Goal: Task Accomplishment & Management: Manage account settings

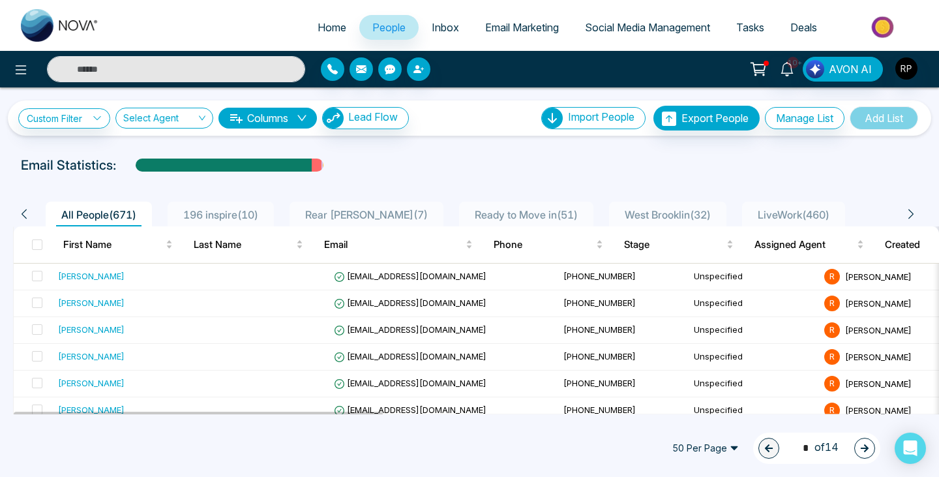
click at [780, 218] on span "LiveWork ( 460 )" at bounding box center [793, 214] width 82 height 13
click at [254, 275] on td at bounding box center [263, 276] width 130 height 27
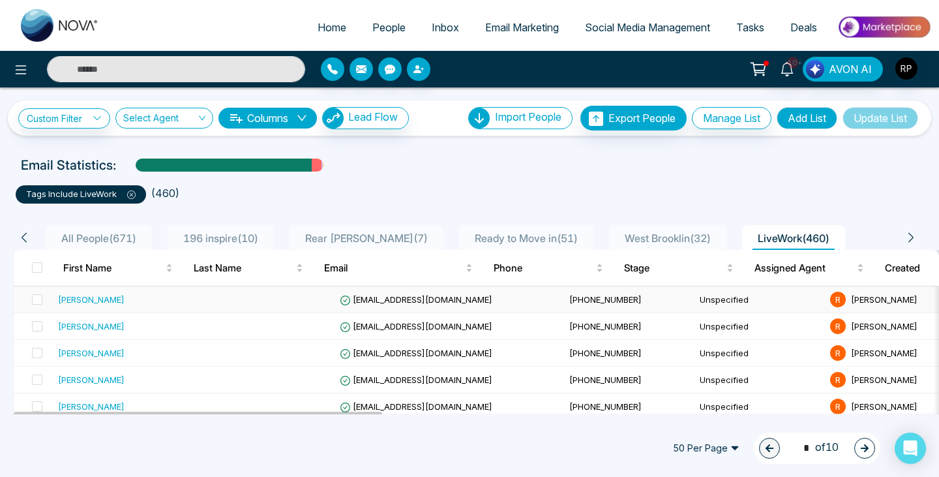
click at [70, 301] on div "[PERSON_NAME]" at bounding box center [91, 299] width 67 height 13
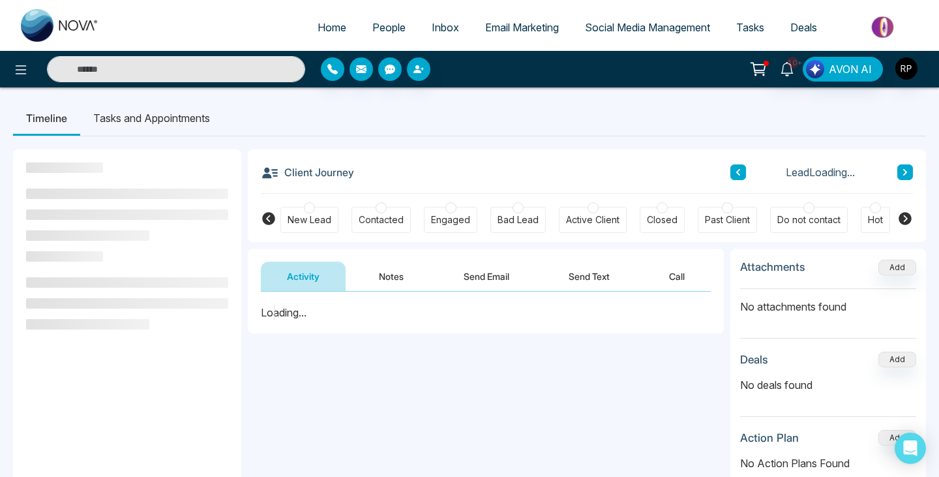
click at [393, 276] on button "Notes" at bounding box center [391, 275] width 77 height 29
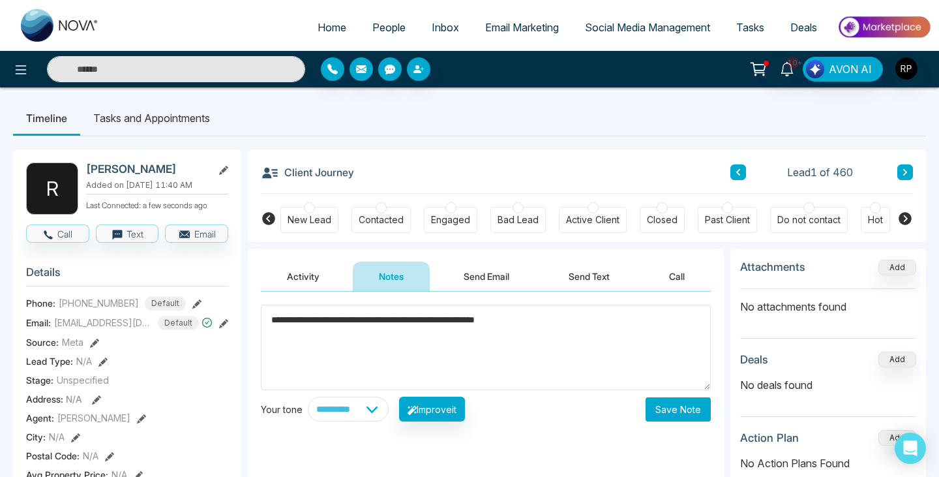
type textarea "**********"
click at [702, 406] on button "Save Note" at bounding box center [678, 409] width 65 height 24
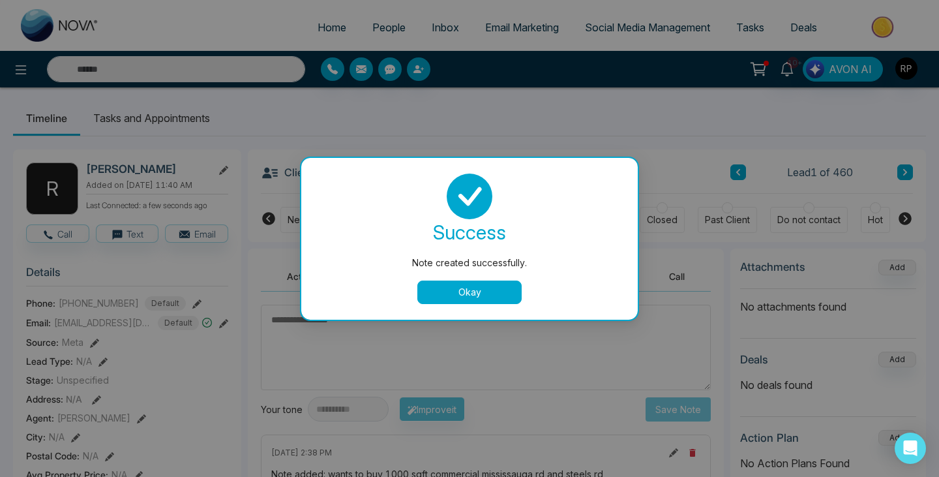
click at [477, 288] on button "Okay" at bounding box center [469, 291] width 104 height 23
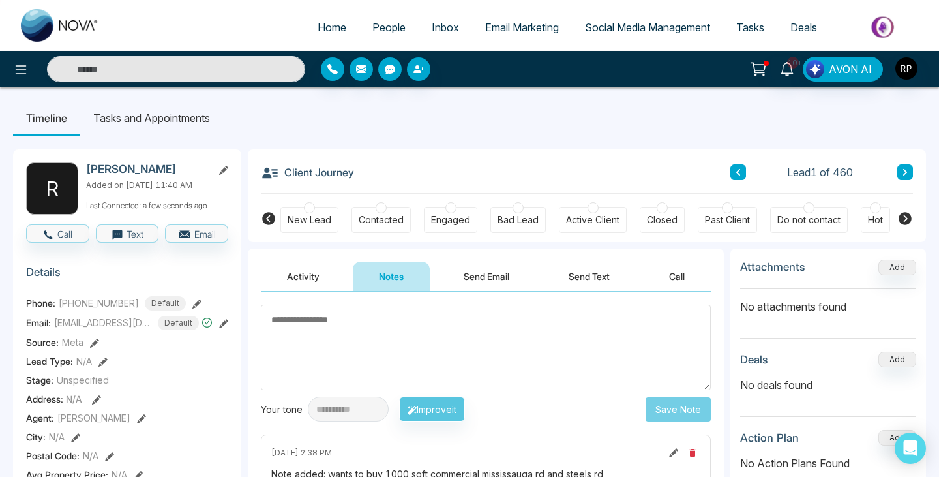
click at [904, 172] on icon at bounding box center [905, 172] width 7 height 8
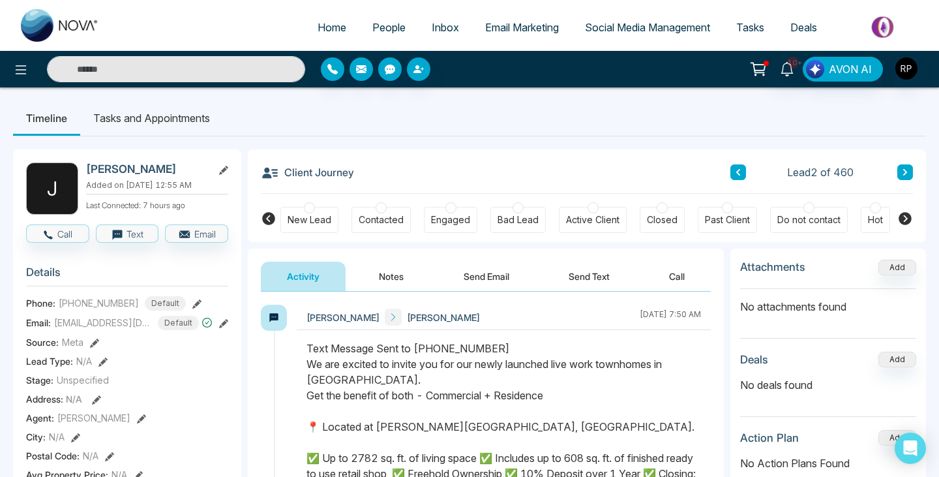
click at [321, 35] on link "Home" at bounding box center [332, 27] width 55 height 25
select select "*"
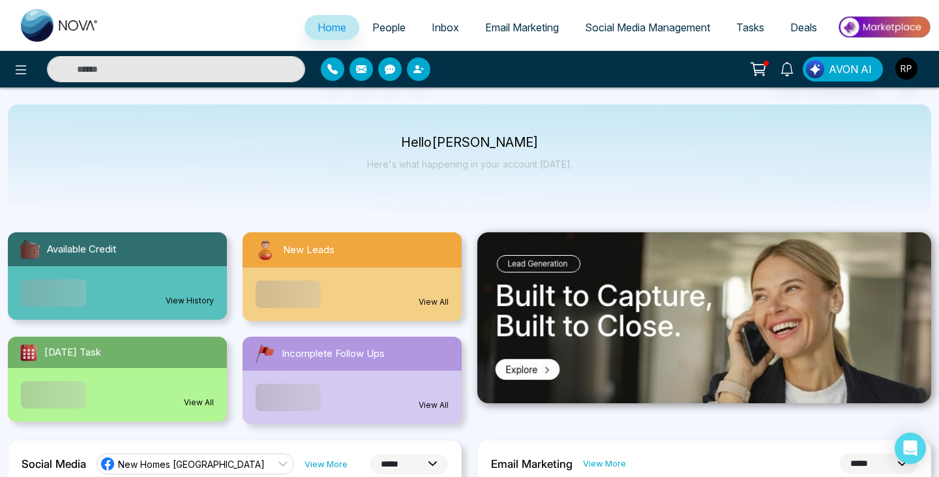
click at [376, 31] on span "People" at bounding box center [388, 27] width 33 height 13
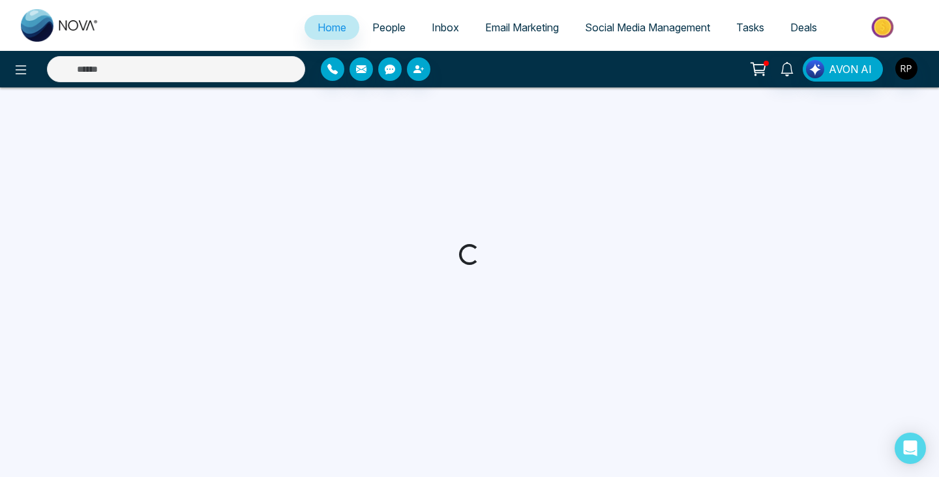
select select "*"
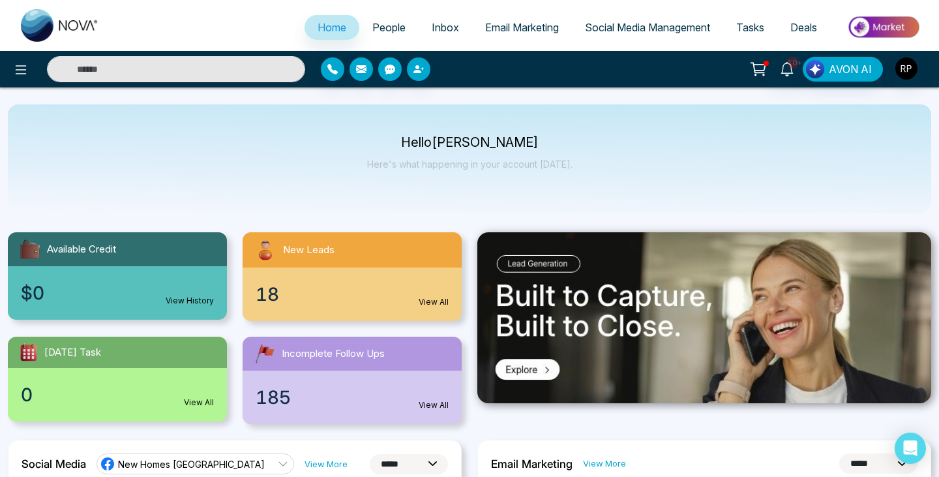
click at [457, 171] on div "Hello Raj Patel Here's what happening in your account today." at bounding box center [469, 158] width 205 height 43
click at [372, 33] on span "People" at bounding box center [388, 27] width 33 height 13
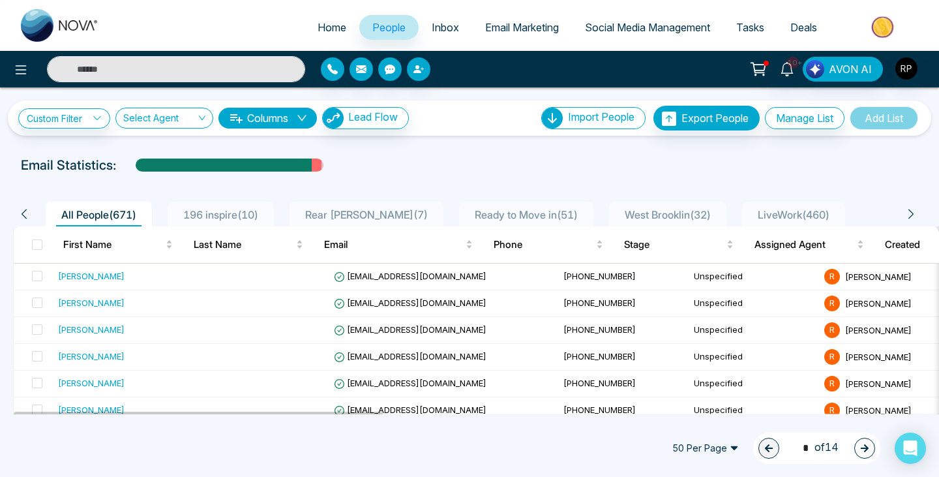
click at [759, 218] on span "LiveWork ( 460 )" at bounding box center [793, 214] width 82 height 13
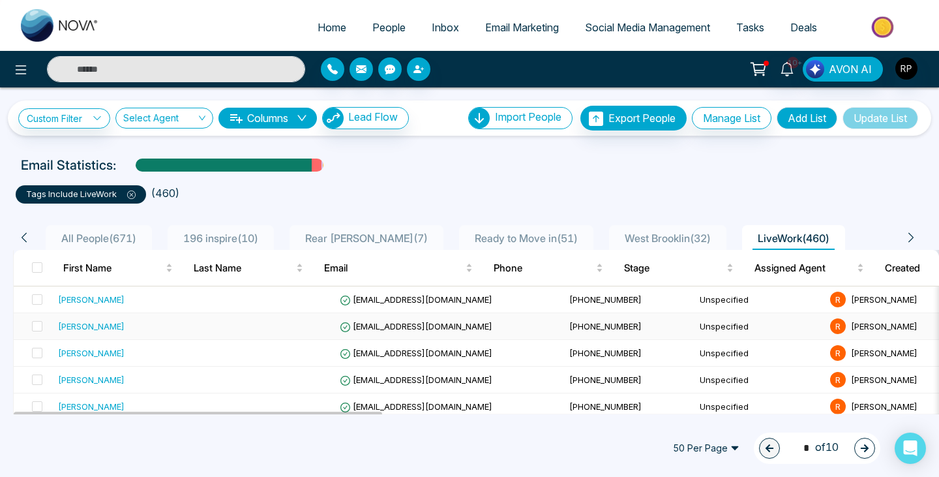
click at [111, 326] on div "[PERSON_NAME]" at bounding box center [91, 325] width 67 height 13
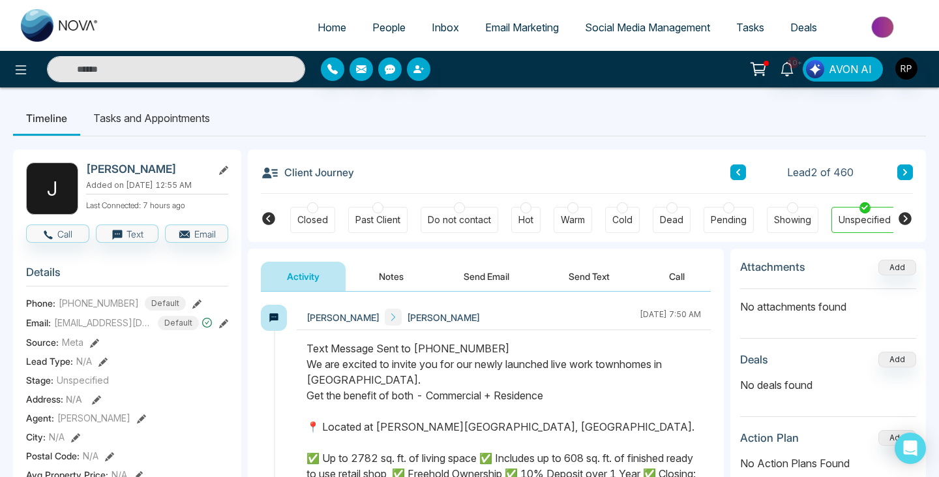
scroll to position [0, 352]
click at [406, 275] on button "Notes" at bounding box center [391, 275] width 77 height 29
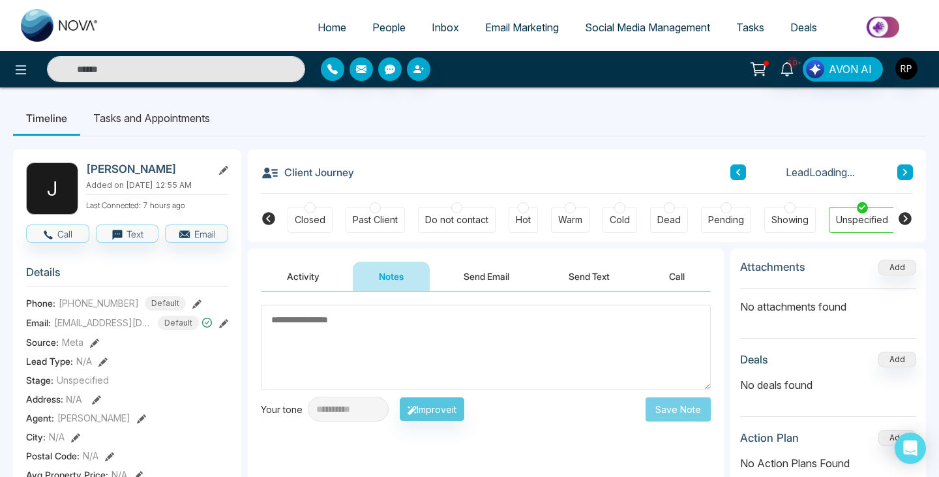
click at [285, 282] on button "Activity" at bounding box center [303, 275] width 85 height 29
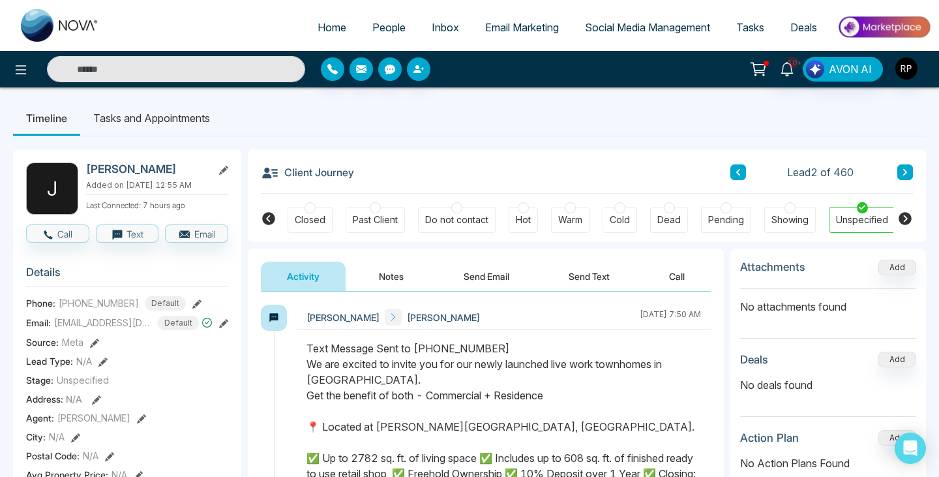
click at [389, 280] on button "Notes" at bounding box center [391, 275] width 77 height 29
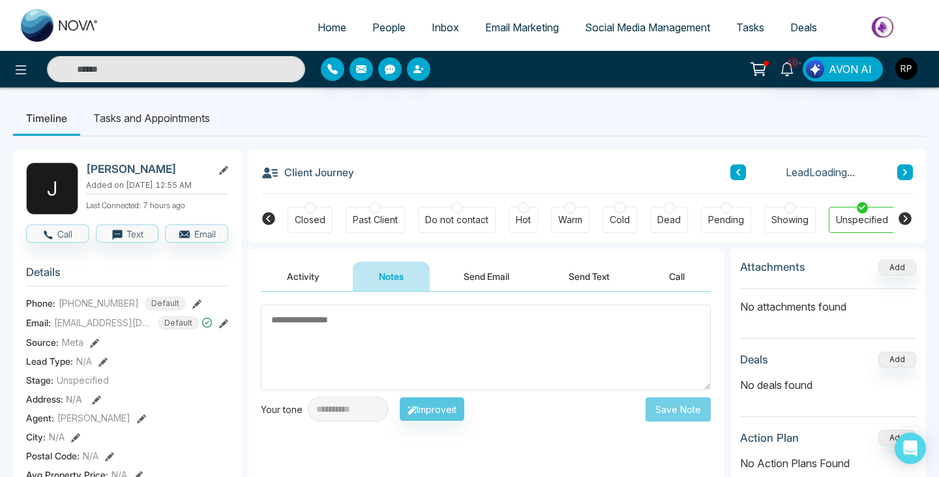
click at [316, 278] on button "Activity" at bounding box center [303, 275] width 85 height 29
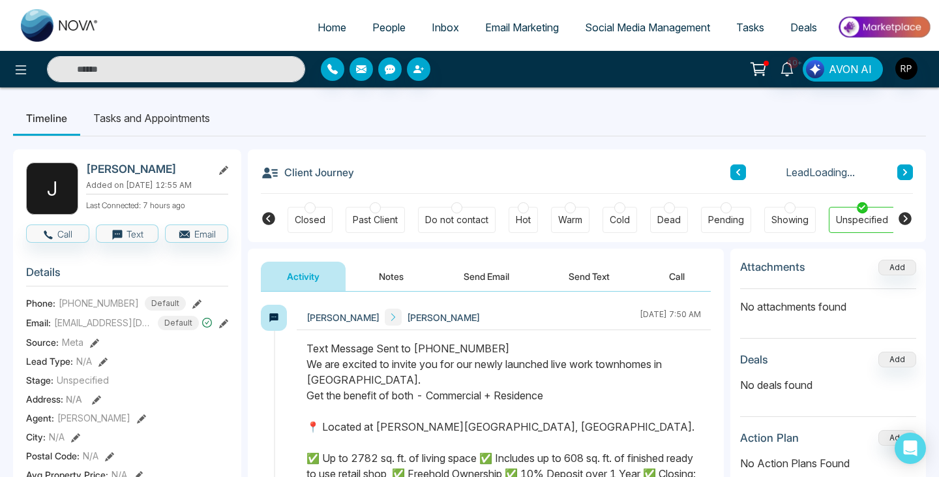
click at [393, 274] on button "Notes" at bounding box center [391, 275] width 77 height 29
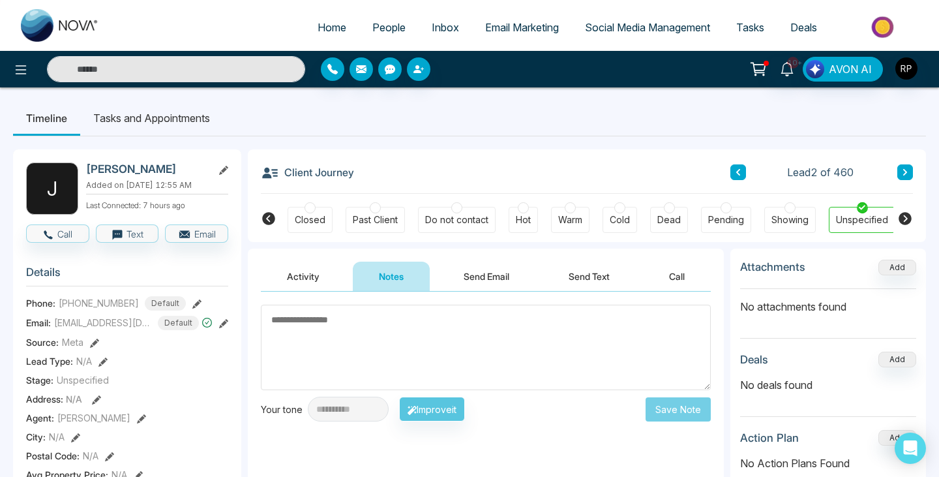
click at [372, 318] on textarea at bounding box center [486, 347] width 450 height 85
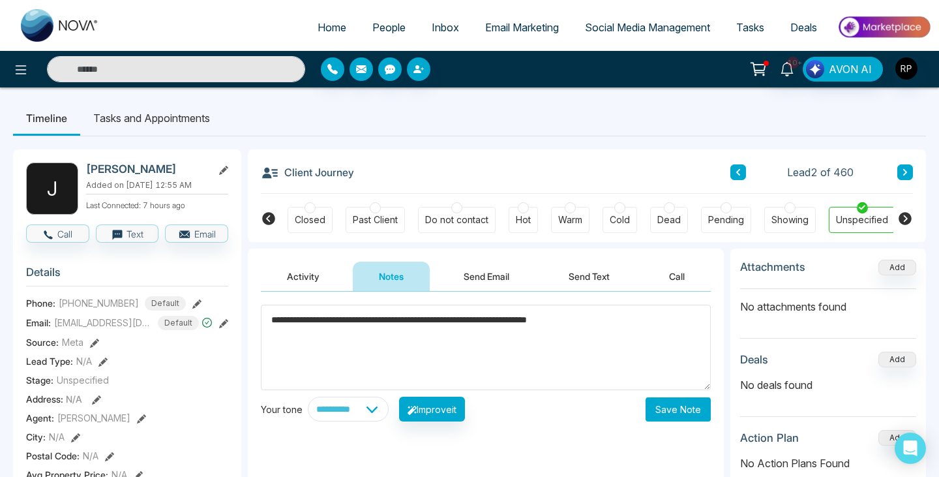
type textarea "**********"
click at [663, 402] on button "Save Note" at bounding box center [678, 409] width 65 height 24
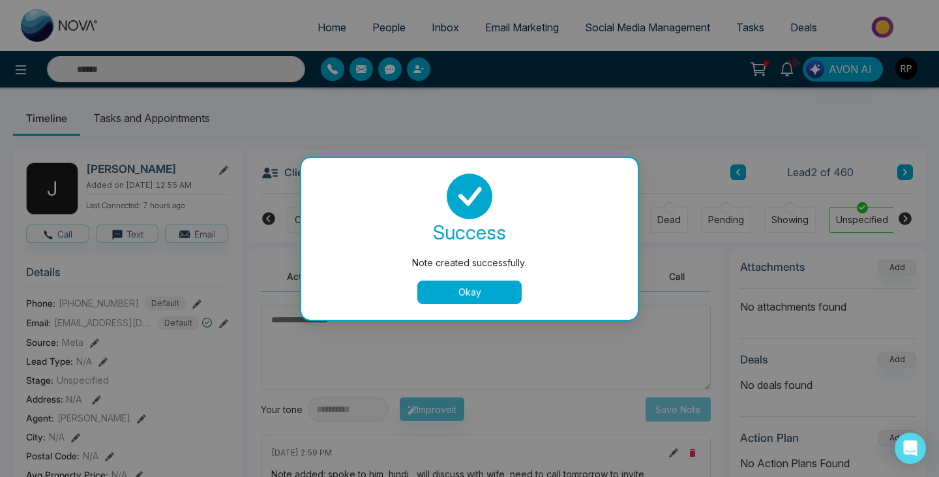
click at [484, 296] on button "Okay" at bounding box center [469, 291] width 104 height 23
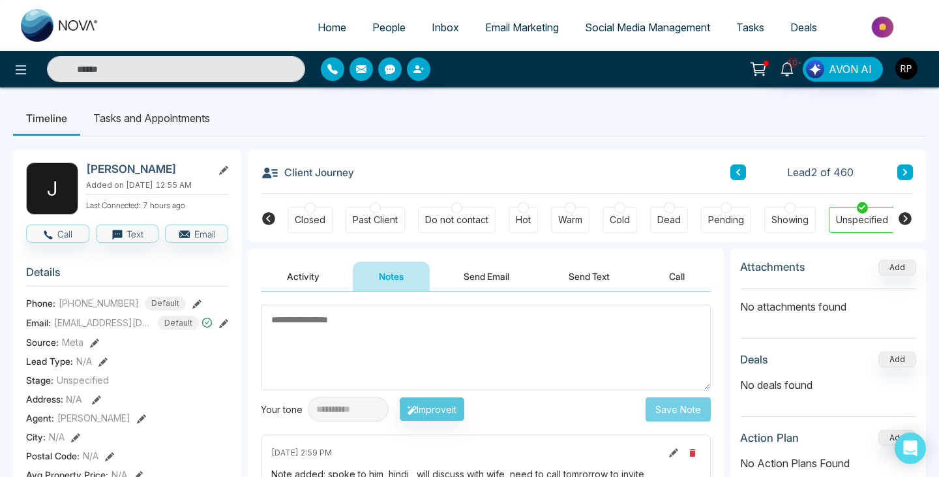
click at [571, 216] on div "Warm" at bounding box center [570, 219] width 24 height 13
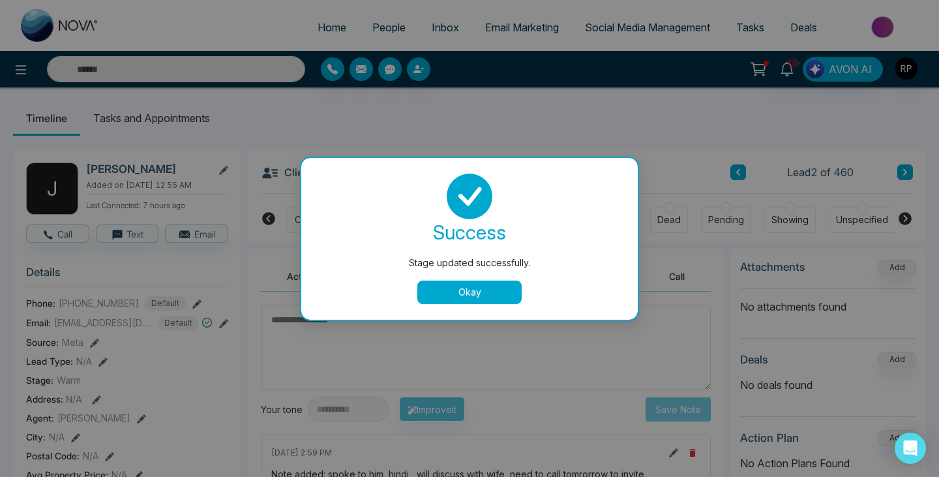
click at [465, 299] on button "Okay" at bounding box center [469, 291] width 104 height 23
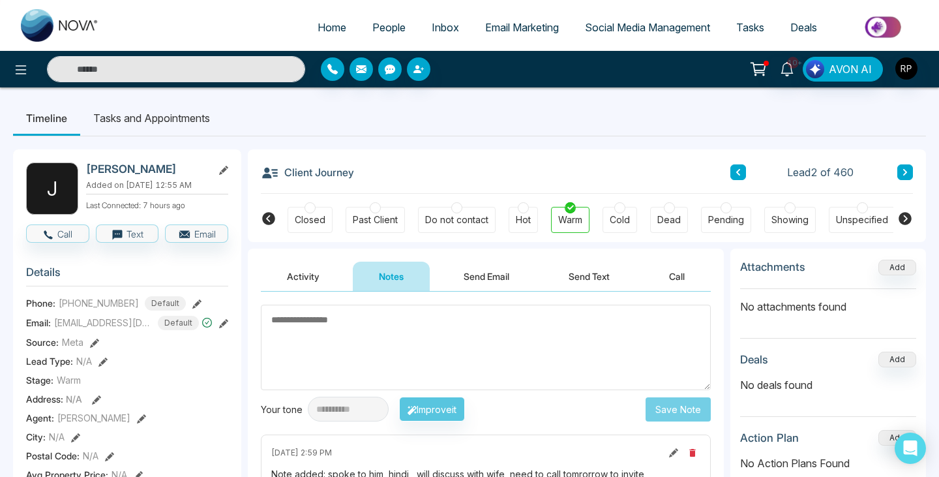
click at [142, 114] on li "Tasks and Appointments" at bounding box center [151, 117] width 143 height 35
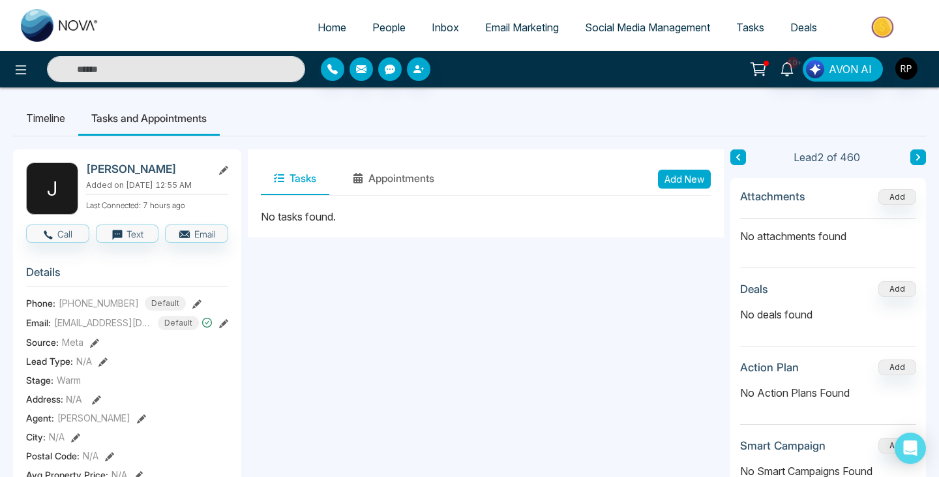
click at [675, 182] on button "Add New" at bounding box center [684, 179] width 53 height 19
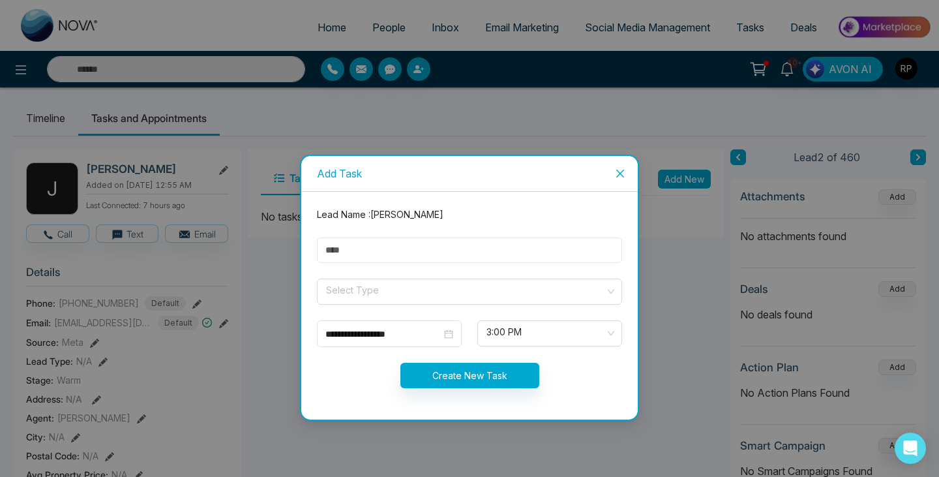
click at [433, 252] on input "text" at bounding box center [469, 249] width 305 height 25
type input "*********"
click at [400, 285] on input "search" at bounding box center [465, 289] width 280 height 20
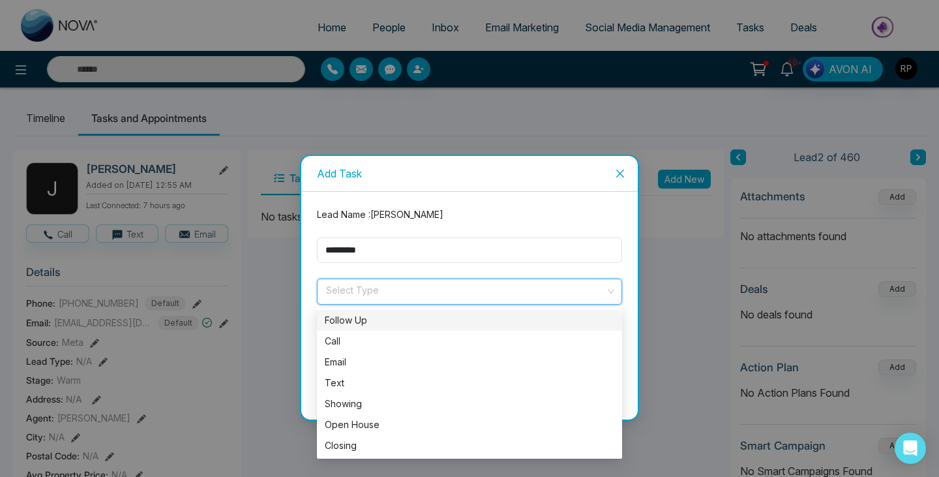
click at [353, 316] on div "Follow Up" at bounding box center [470, 320] width 290 height 14
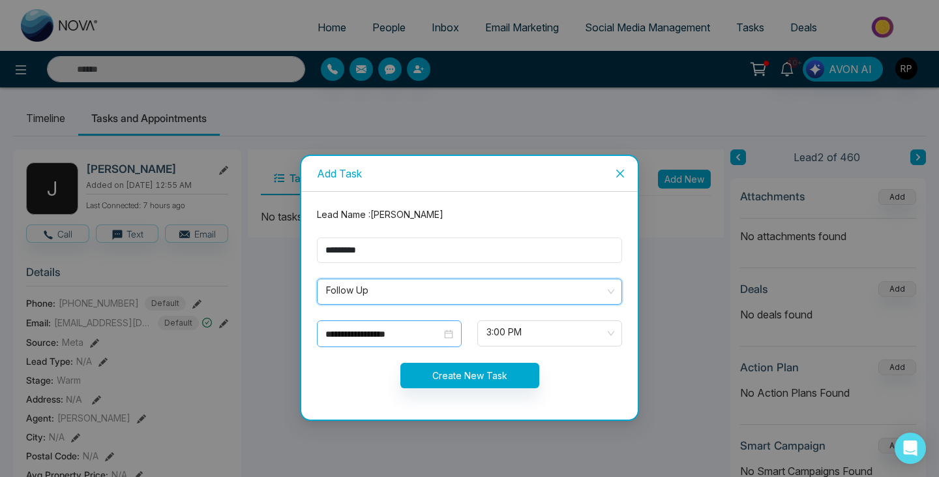
click at [358, 327] on input "**********" at bounding box center [383, 334] width 116 height 14
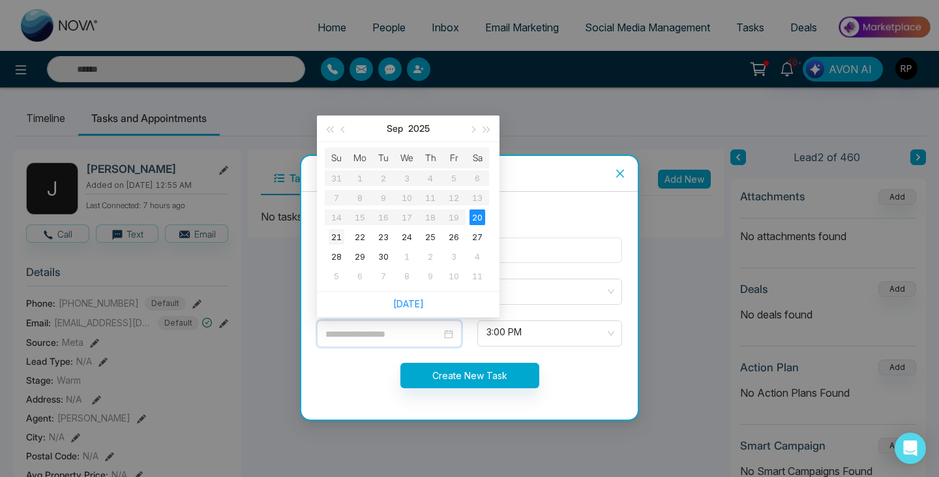
type input "**********"
click at [340, 230] on div "21" at bounding box center [337, 237] width 16 height 16
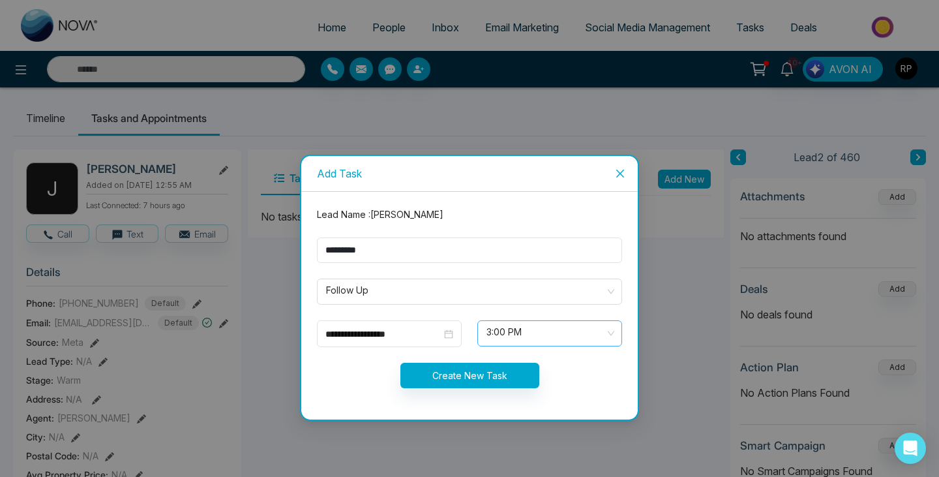
click at [548, 335] on span "3:00 PM" at bounding box center [549, 333] width 126 height 22
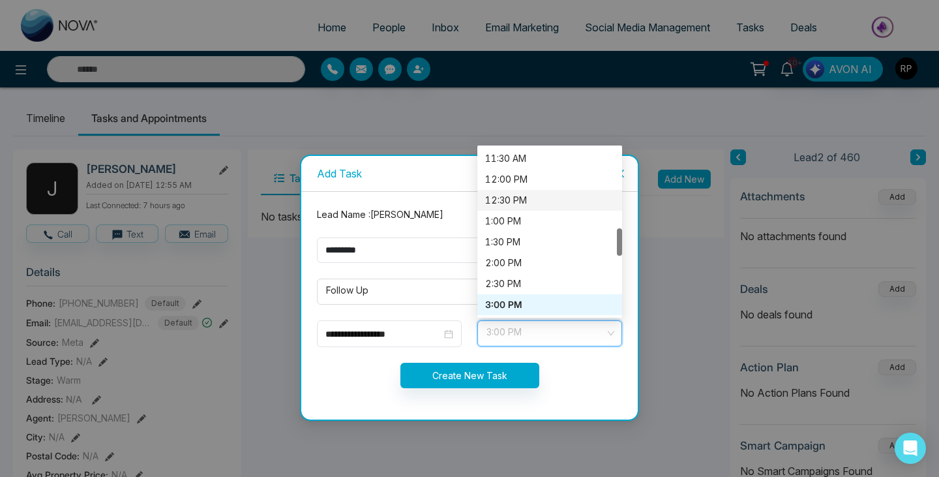
click at [518, 205] on div "12:30 PM" at bounding box center [549, 200] width 129 height 14
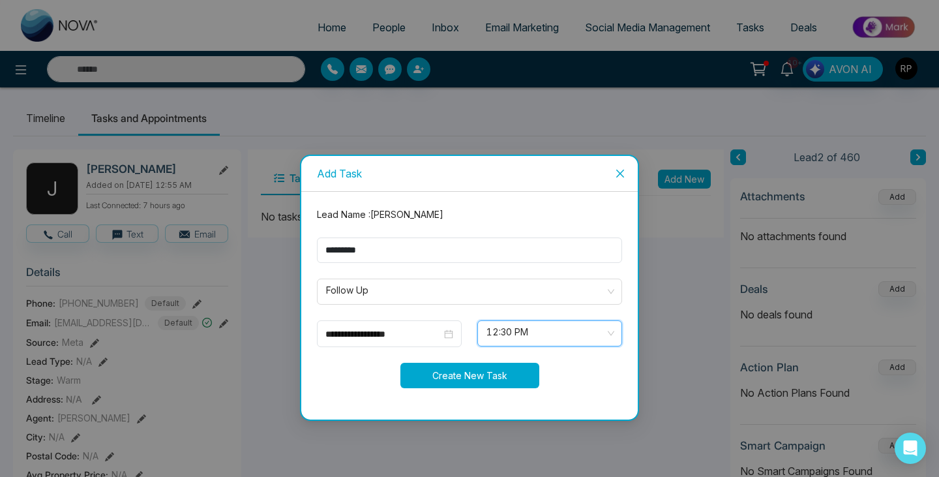
click at [496, 386] on button "Create New Task" at bounding box center [469, 375] width 139 height 25
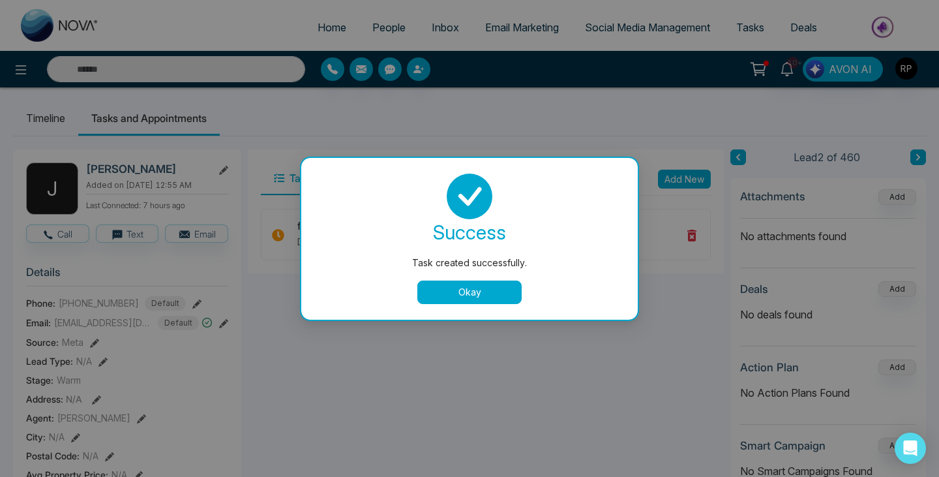
click at [498, 297] on button "Okay" at bounding box center [469, 291] width 104 height 23
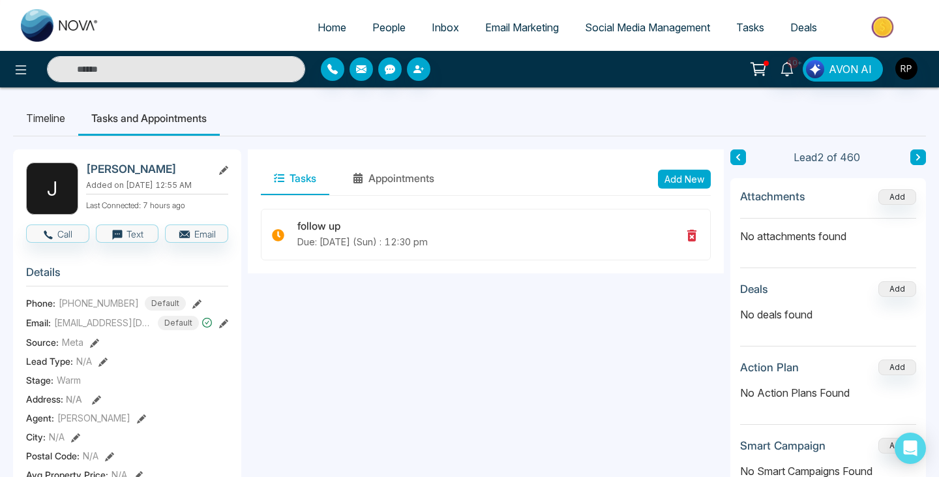
click at [915, 157] on icon at bounding box center [918, 157] width 7 height 8
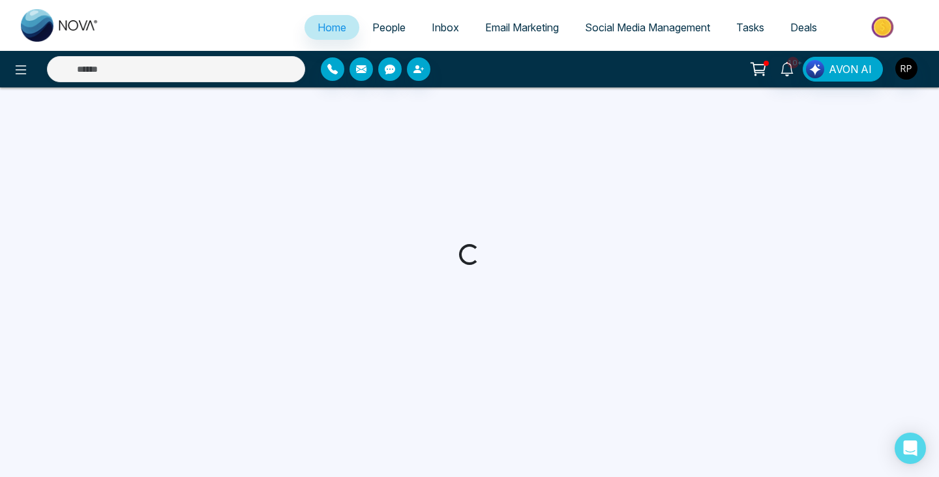
select select "*"
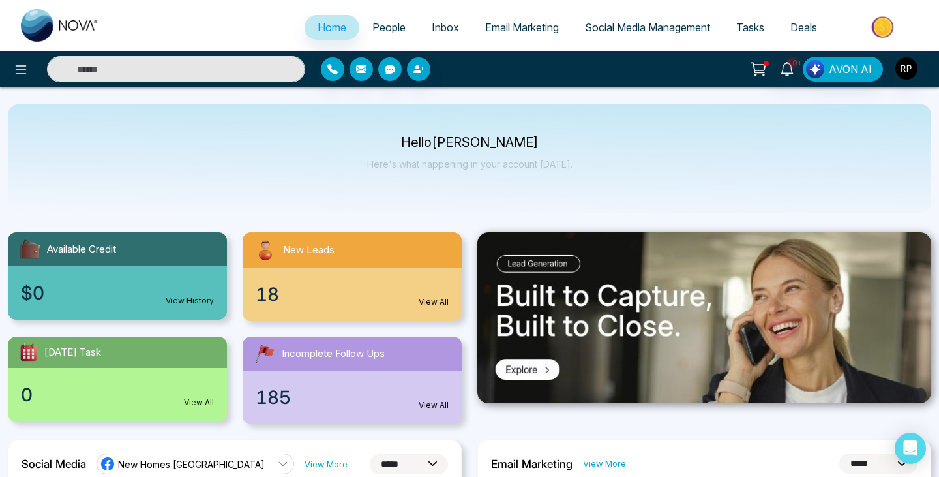
click at [379, 29] on span "People" at bounding box center [388, 27] width 33 height 13
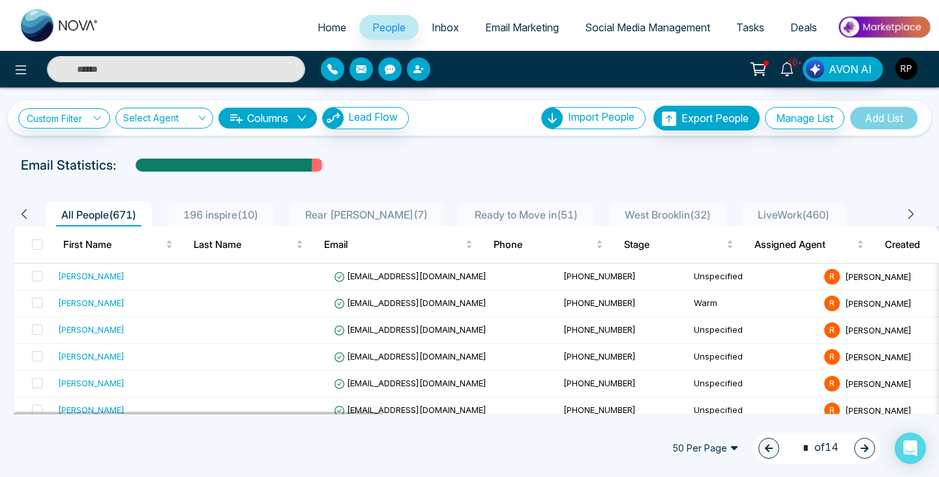
click at [905, 76] on img "button" at bounding box center [906, 68] width 22 height 22
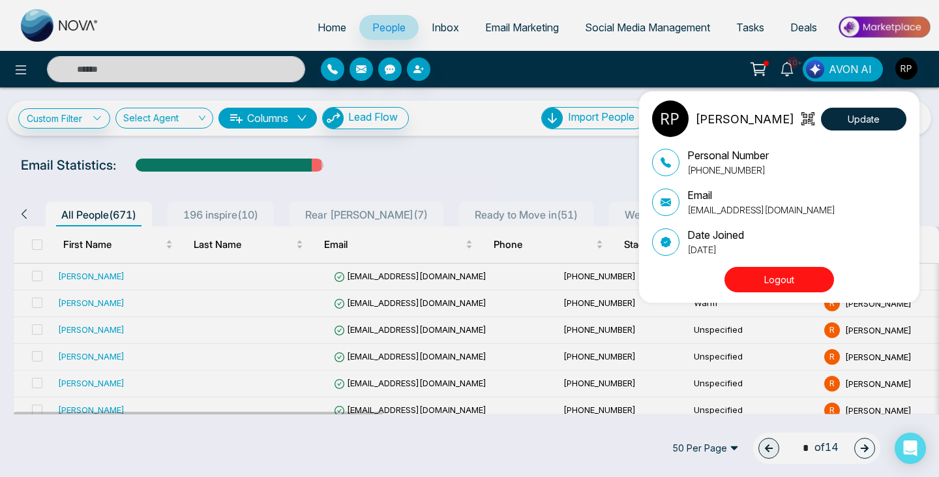
click at [537, 189] on div "[PERSON_NAME] Update Personal Number [PHONE_NUMBER] Email [EMAIL_ADDRESS][DOMAI…" at bounding box center [469, 238] width 939 height 477
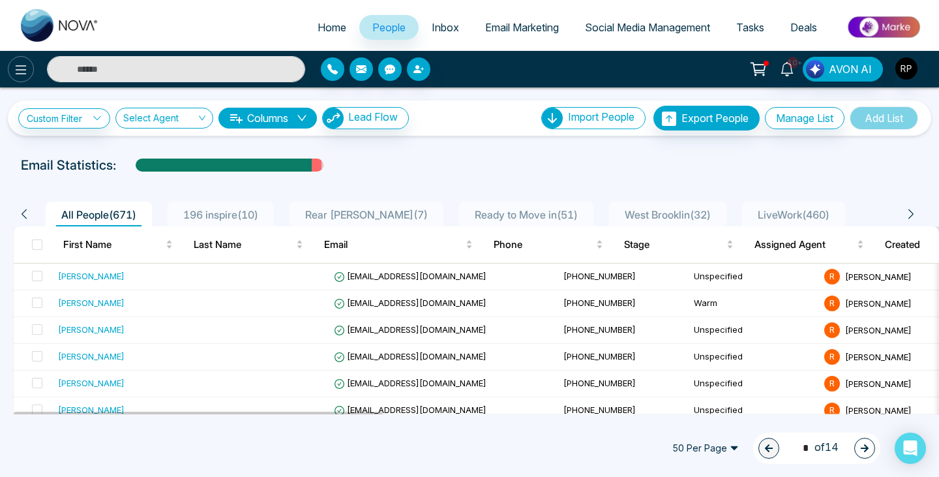
click at [18, 74] on icon at bounding box center [21, 70] width 16 height 16
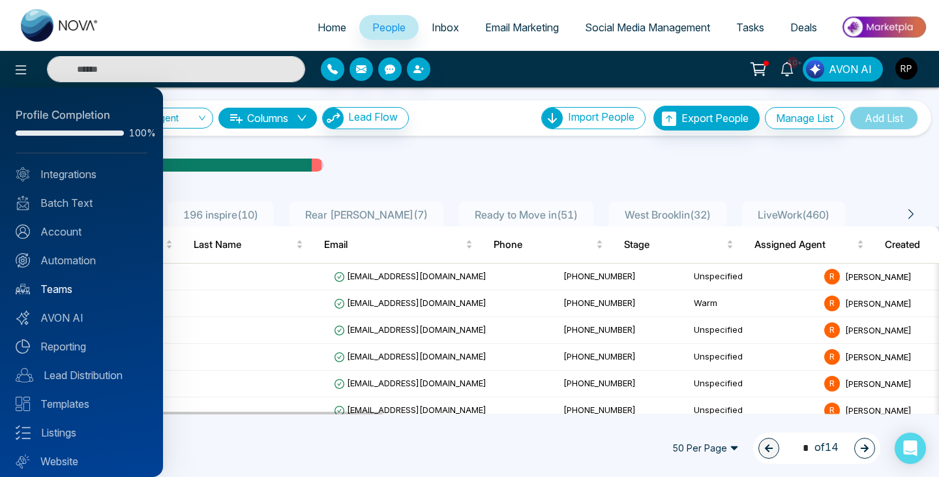
scroll to position [36, 0]
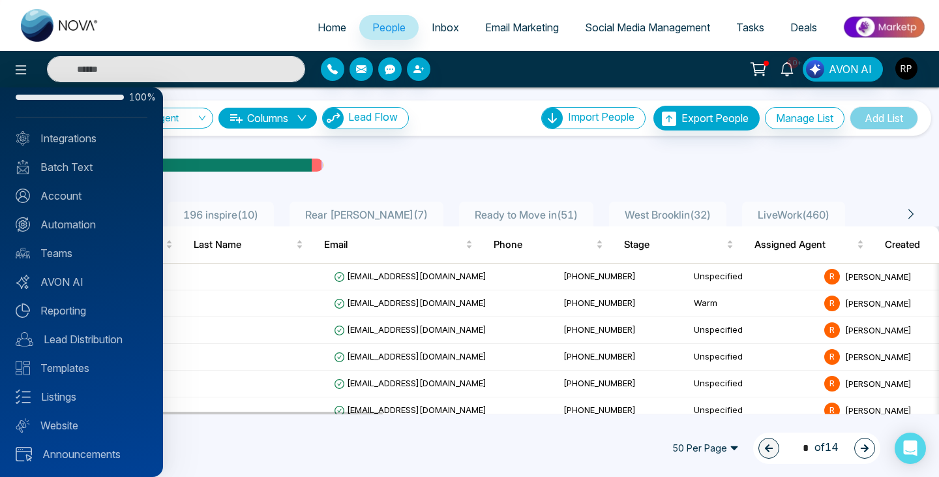
click at [231, 314] on div at bounding box center [469, 238] width 939 height 477
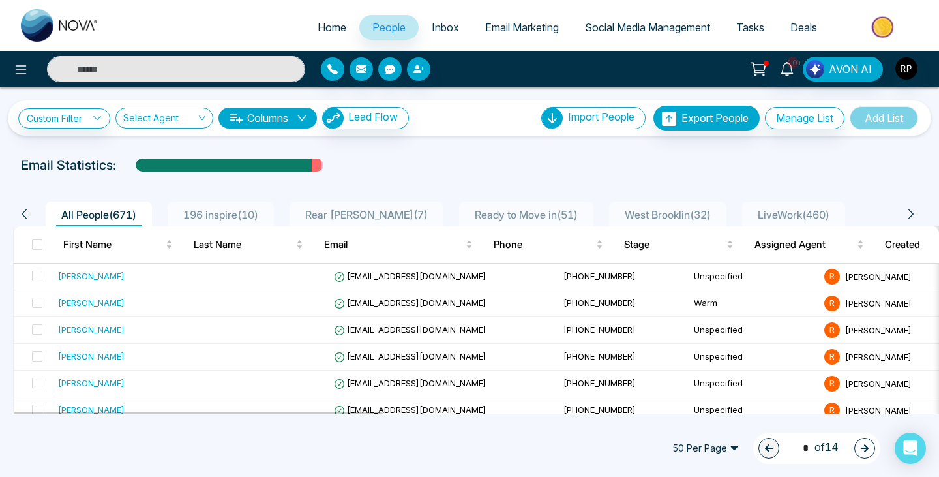
click at [441, 167] on div "Email Statistics:" at bounding box center [317, 165] width 593 height 20
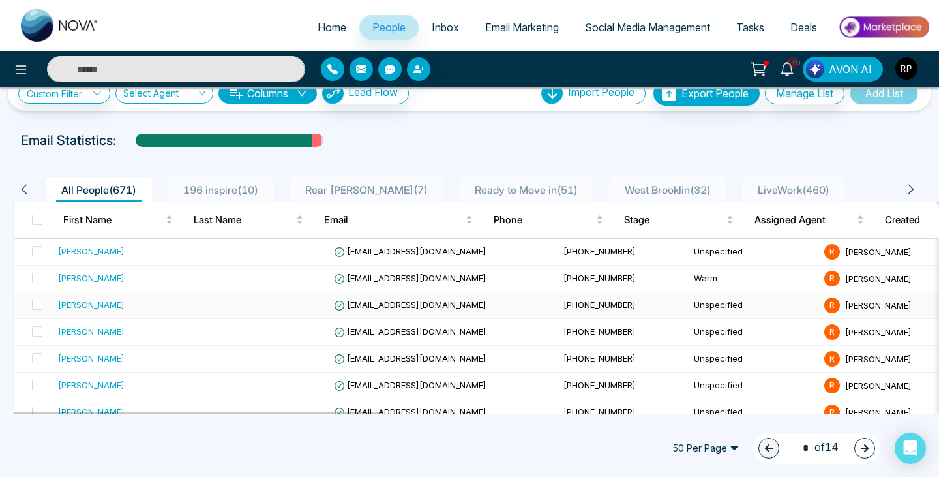
click at [108, 303] on div "[PERSON_NAME]" at bounding box center [91, 304] width 67 height 13
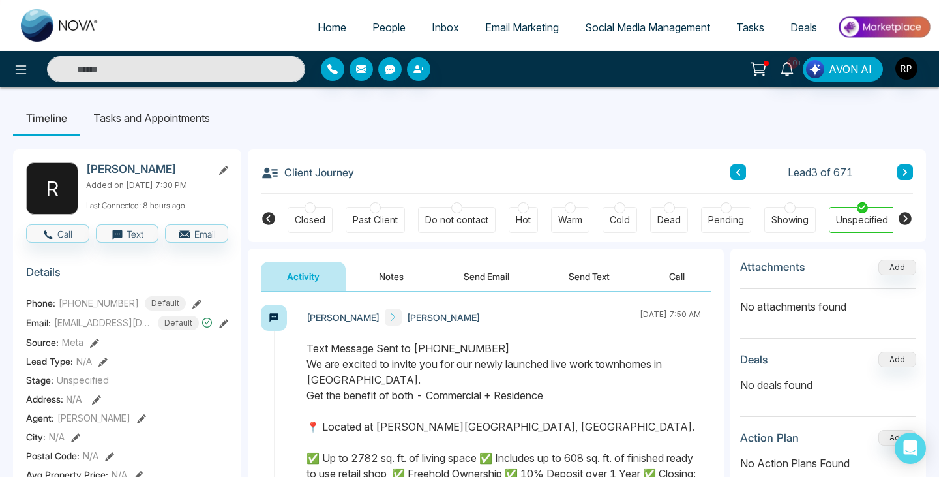
click at [387, 274] on button "Notes" at bounding box center [391, 275] width 77 height 29
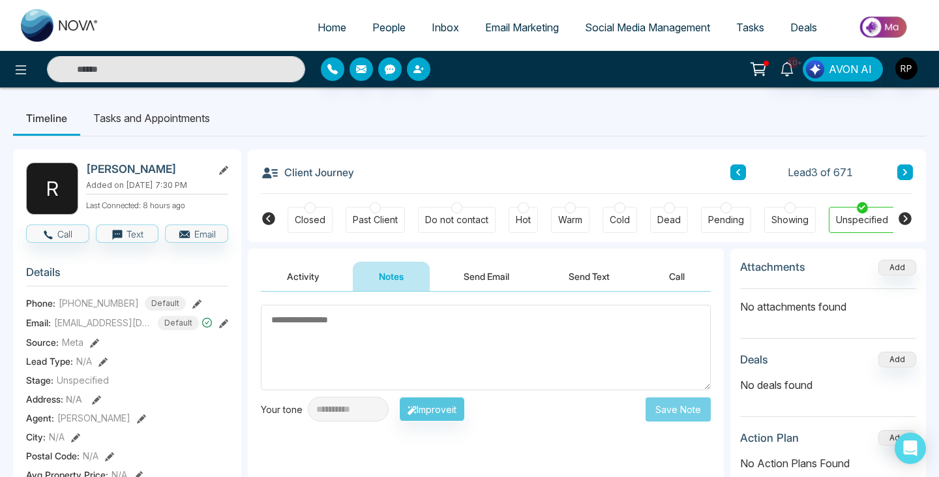
scroll to position [121, 0]
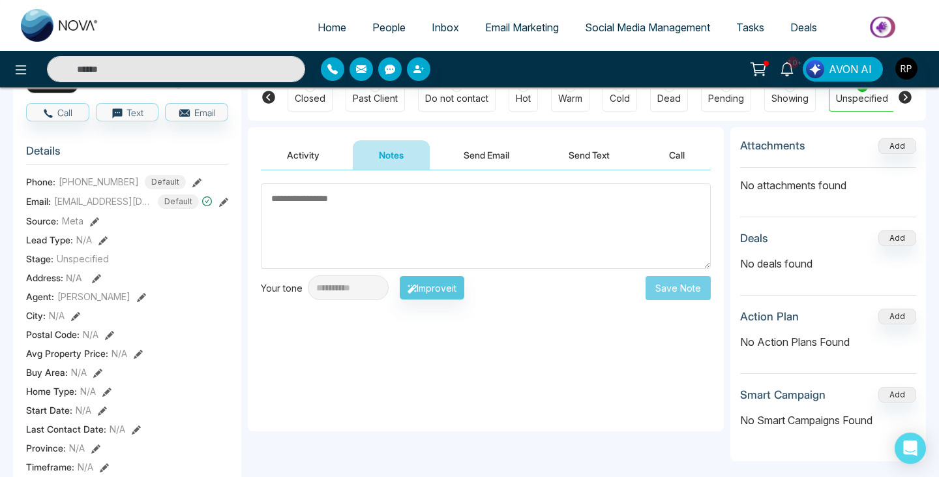
click at [310, 158] on button "Activity" at bounding box center [303, 154] width 85 height 29
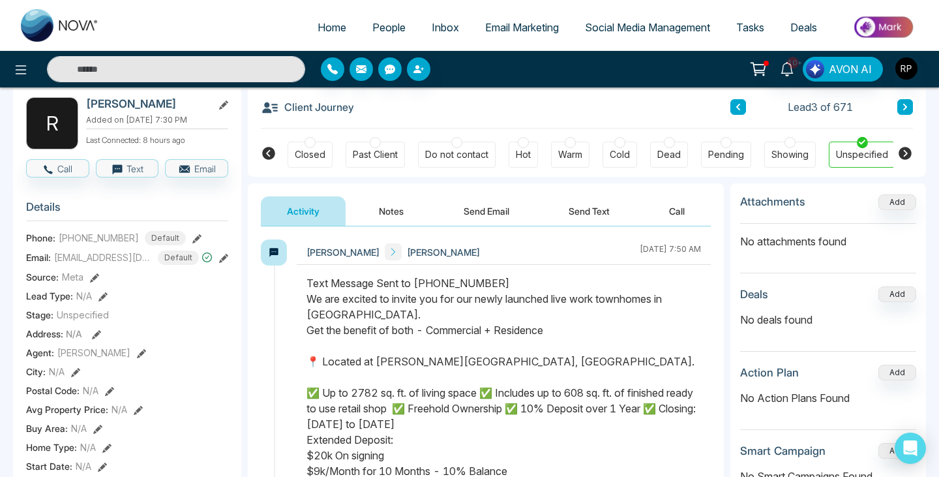
scroll to position [69, 0]
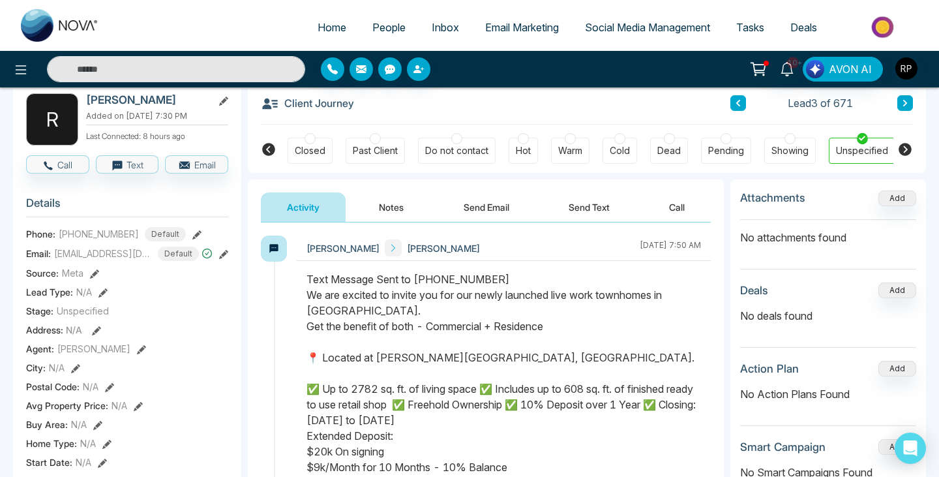
click at [376, 216] on button "Notes" at bounding box center [391, 206] width 77 height 29
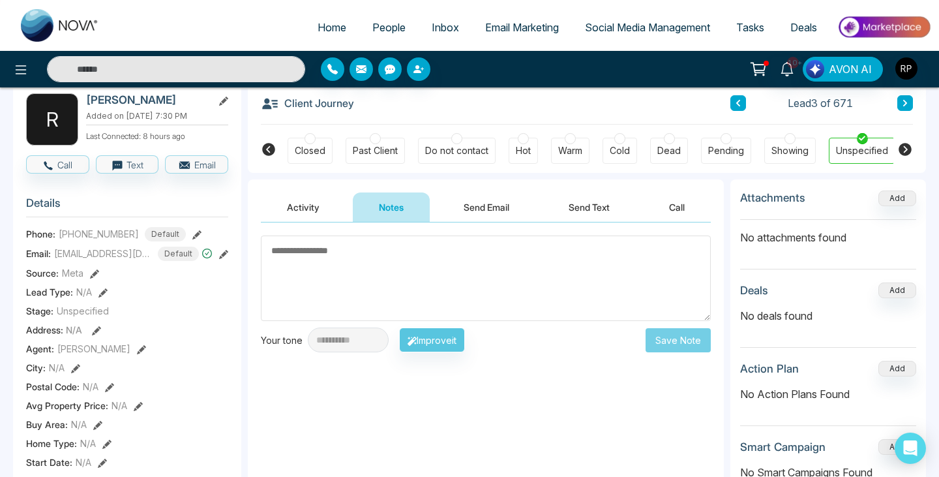
click at [313, 206] on button "Activity" at bounding box center [303, 206] width 85 height 29
